Goal: Navigation & Orientation: Find specific page/section

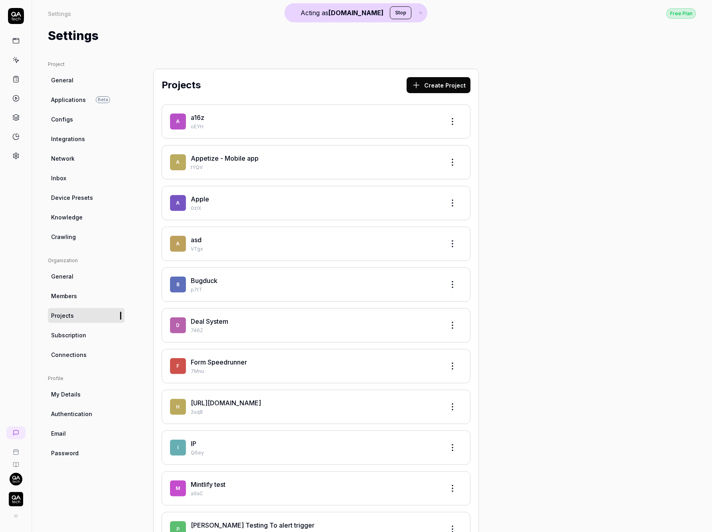
click at [390, 15] on button "Stop" at bounding box center [401, 12] width 22 height 13
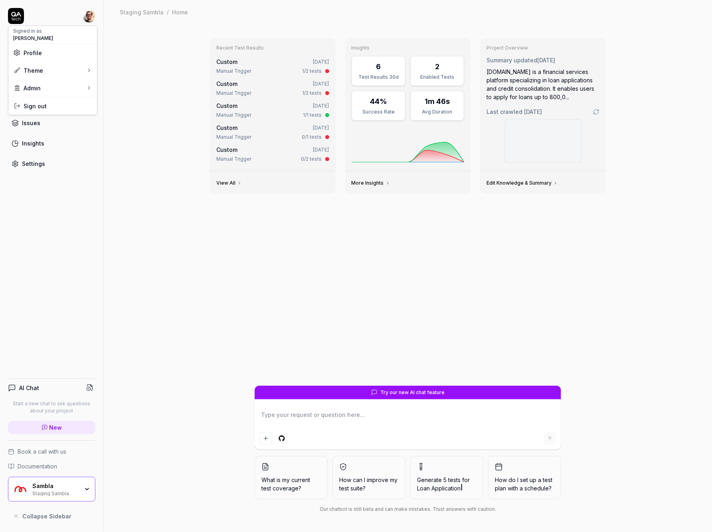
click at [88, 15] on html "Dashboard Test Cases Test Plans Results Issues Insights Settings AI Chat Start …" at bounding box center [356, 266] width 712 height 532
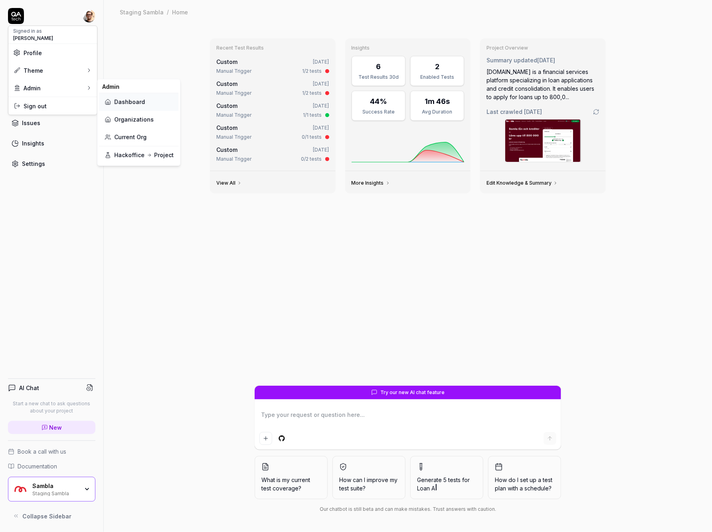
type textarea "*"
click at [128, 118] on link "Organizations" at bounding box center [139, 120] width 70 height 18
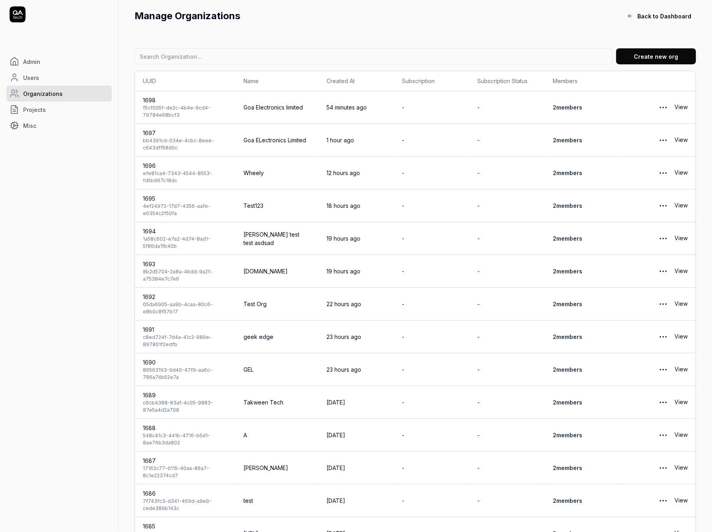
click at [290, 109] on td "Goa Electronics limited" at bounding box center [277, 107] width 83 height 33
drag, startPoint x: 290, startPoint y: 109, endPoint x: 243, endPoint y: 108, distance: 46.7
click at [243, 108] on td "Goa Electronics limited" at bounding box center [277, 107] width 83 height 33
copy td "Goa Electronics limited"
click at [684, 106] on link "View" at bounding box center [681, 107] width 13 height 16
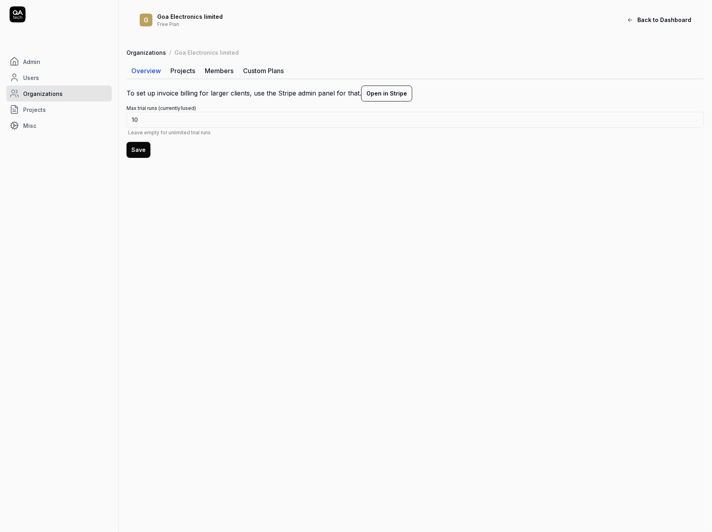
click at [227, 73] on link "Members" at bounding box center [219, 71] width 38 height 16
